Goal: Find contact information: Find contact information

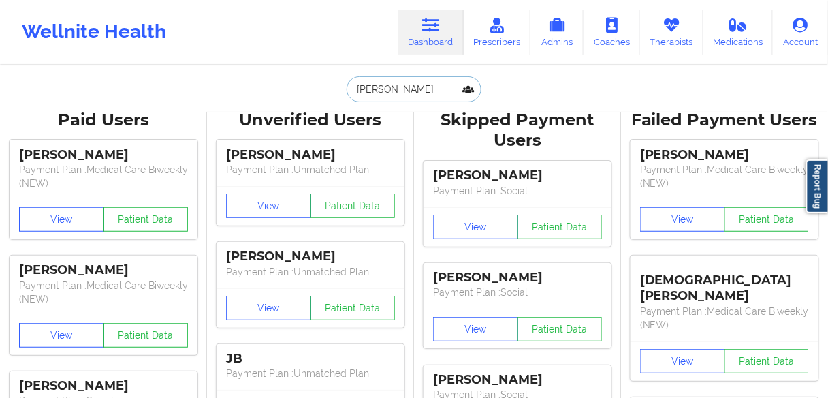
click at [441, 86] on input "[PERSON_NAME]" at bounding box center [414, 89] width 135 height 26
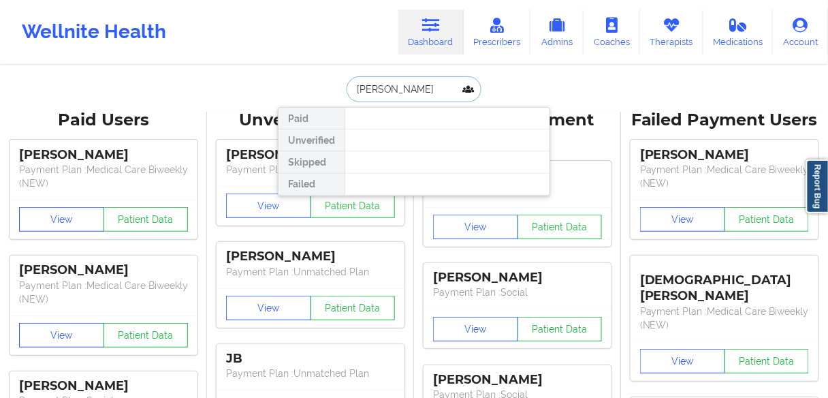
type input "[PERSON_NAME]"
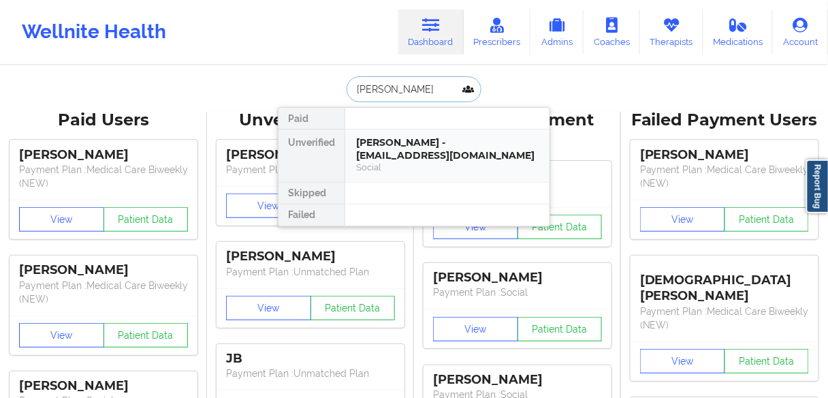
click at [397, 145] on div "[PERSON_NAME] - [EMAIL_ADDRESS][DOMAIN_NAME]" at bounding box center [447, 148] width 183 height 25
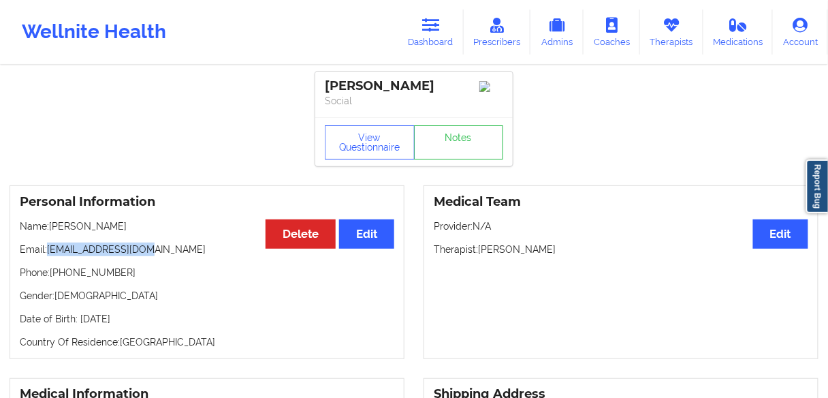
drag, startPoint x: 153, startPoint y: 249, endPoint x: 50, endPoint y: 255, distance: 103.1
click at [48, 255] on p "Email: [EMAIL_ADDRESS][DOMAIN_NAME]" at bounding box center [207, 250] width 375 height 14
copy p "[EMAIL_ADDRESS][DOMAIN_NAME]"
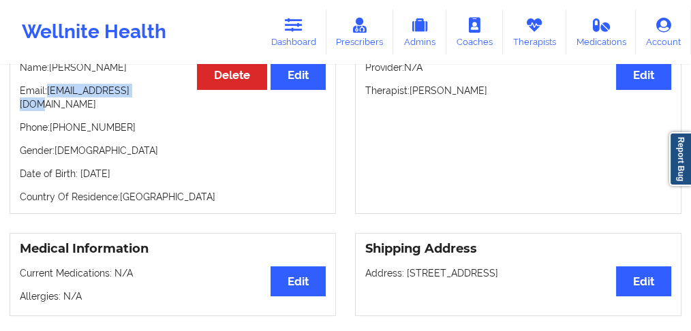
scroll to position [120, 0]
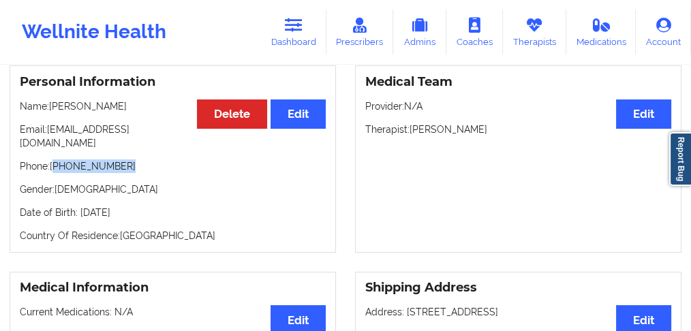
drag, startPoint x: 128, startPoint y: 157, endPoint x: 55, endPoint y: 155, distance: 72.9
click at [55, 159] on p "Phone: [PHONE_NUMBER]" at bounding box center [173, 166] width 306 height 14
copy p "[PHONE_NUMBER]"
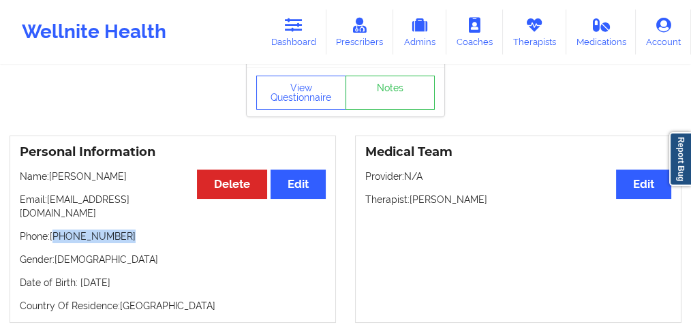
scroll to position [0, 0]
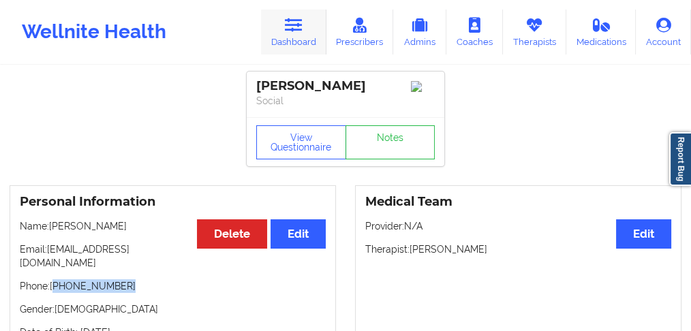
click at [293, 30] on icon at bounding box center [294, 25] width 18 height 15
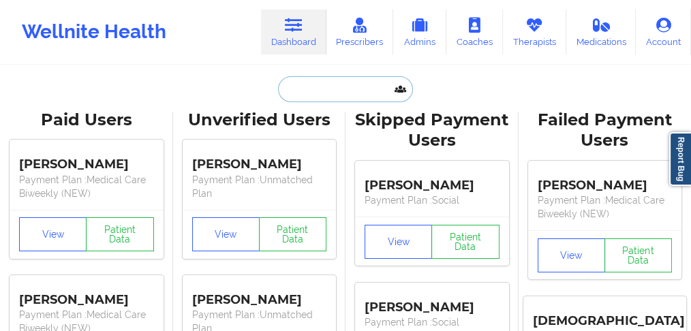
click at [301, 92] on input "text" at bounding box center [345, 89] width 135 height 26
paste input "[PERSON_NAME]"
type input "[PERSON_NAME]"
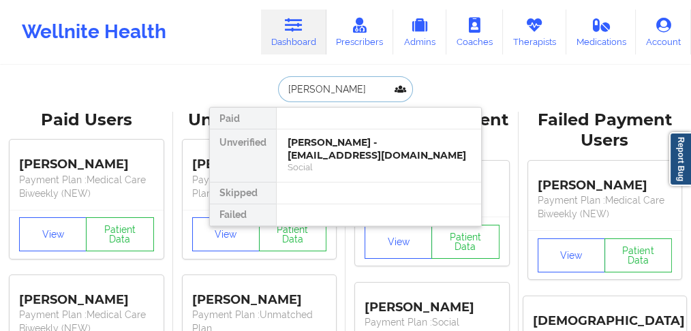
click at [313, 148] on div "[PERSON_NAME] - [EMAIL_ADDRESS][DOMAIN_NAME]" at bounding box center [379, 148] width 183 height 25
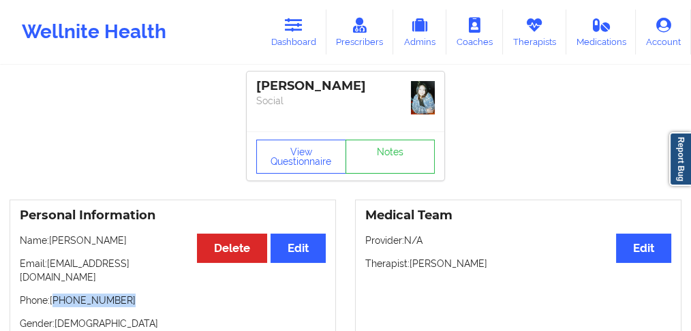
drag, startPoint x: 130, startPoint y: 273, endPoint x: 56, endPoint y: 286, distance: 75.4
click at [56, 294] on p "Phone: [PHONE_NUMBER]" at bounding box center [173, 301] width 306 height 14
copy p "[PHONE_NUMBER]"
